Goal: Task Accomplishment & Management: Manage account settings

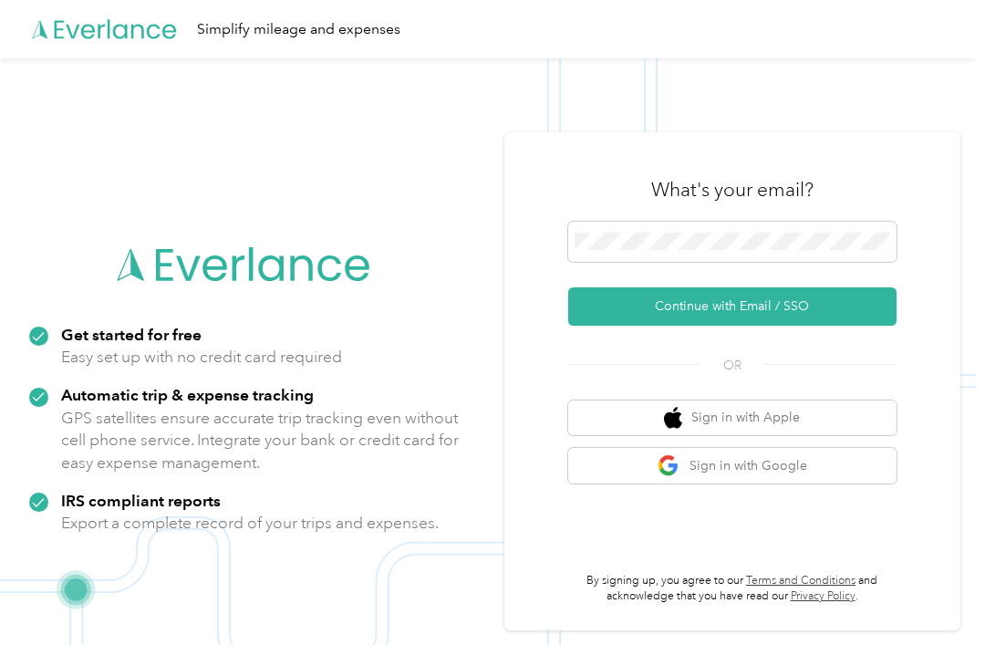
click at [758, 222] on div "What's your email?" at bounding box center [732, 190] width 328 height 64
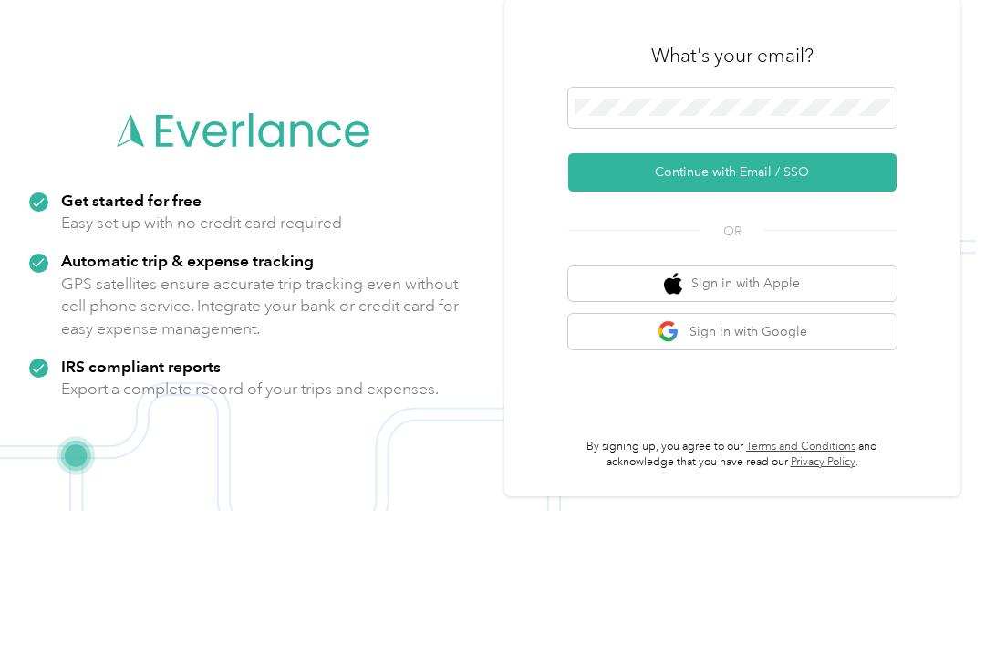
click at [831, 287] on button "Continue with Email / SSO" at bounding box center [732, 306] width 328 height 38
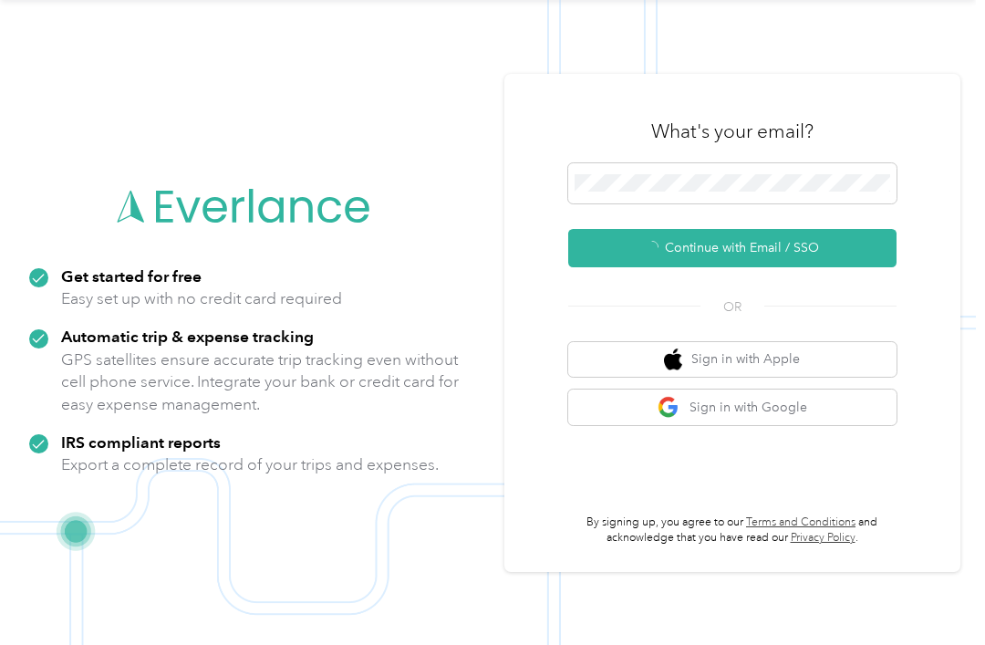
scroll to position [33, 0]
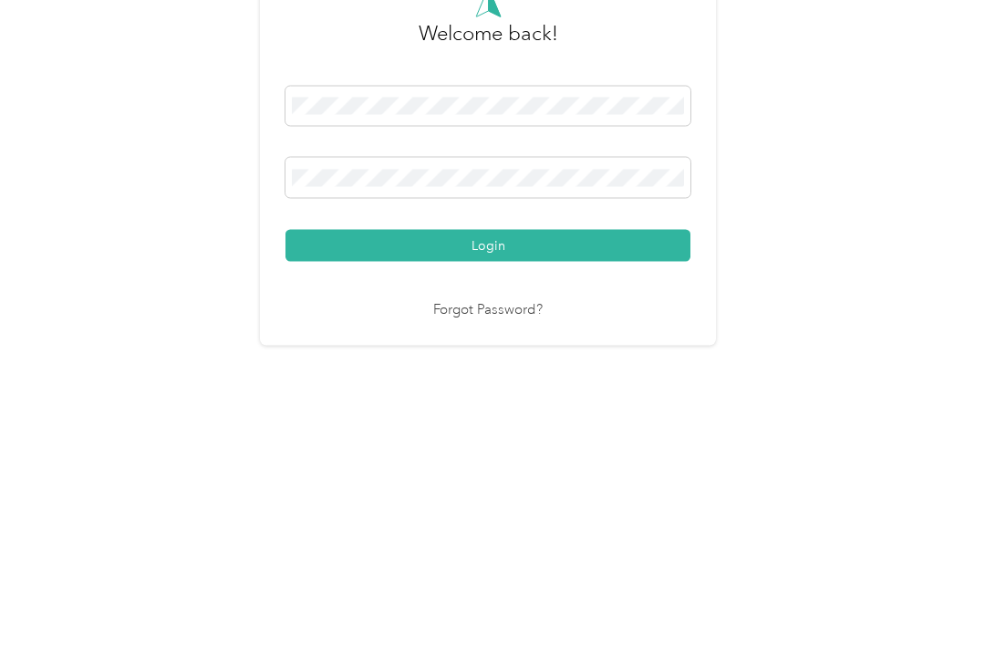
click at [492, 421] on button "Login" at bounding box center [487, 437] width 405 height 32
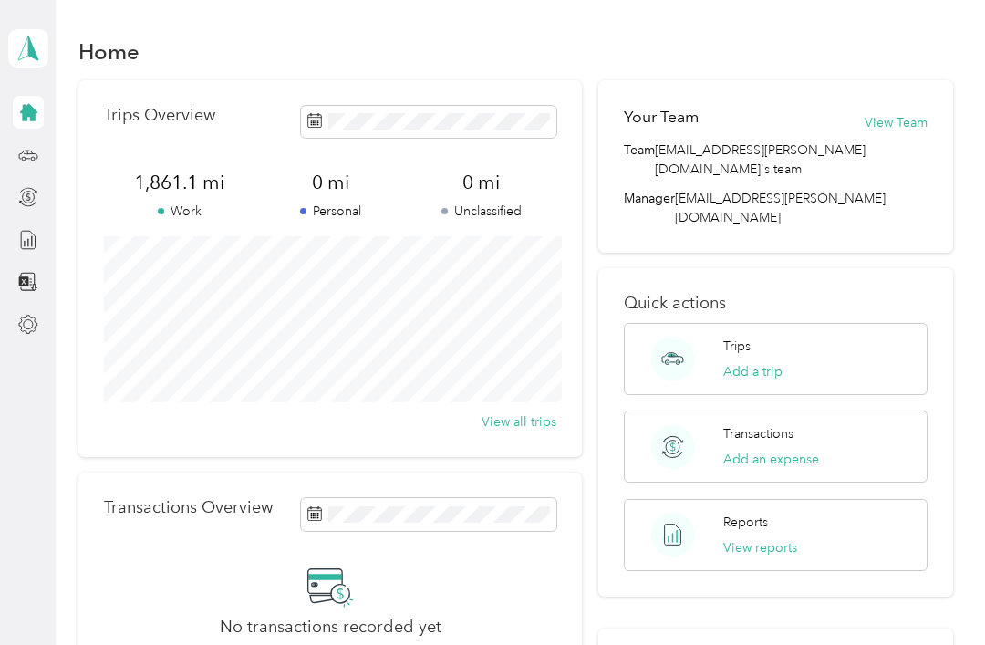
click at [749, 538] on button "View reports" at bounding box center [760, 547] width 74 height 19
